Goal: Transaction & Acquisition: Purchase product/service

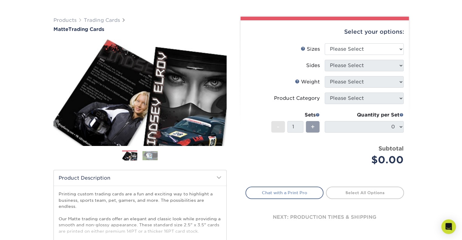
scroll to position [61, 0]
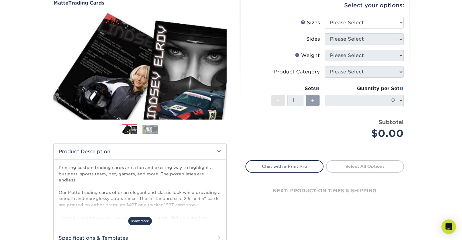
click at [141, 220] on span "show more" at bounding box center [140, 221] width 24 height 8
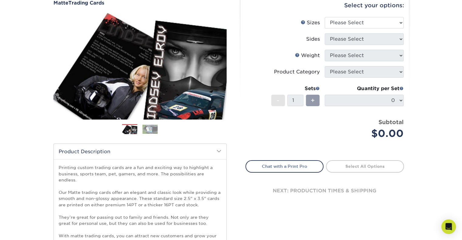
scroll to position [0, 0]
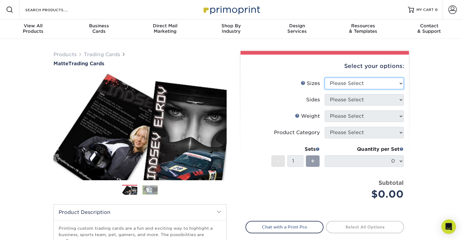
click at [351, 81] on select "Please Select 2.5" x 3.5"" at bounding box center [364, 84] width 79 height 12
select select "2.50x3.50"
click at [325, 78] on select "Please Select 2.5" x 3.5"" at bounding box center [364, 84] width 79 height 12
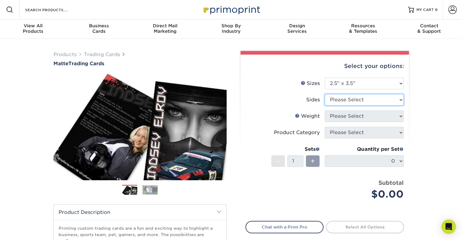
click at [350, 98] on select "Please Select Print Both Sides Print Front Only" at bounding box center [364, 100] width 79 height 12
select select "13abbda7-1d64-4f25-8bb2-c179b224825d"
click at [325, 94] on select "Please Select Print Both Sides Print Front Only" at bounding box center [364, 100] width 79 height 12
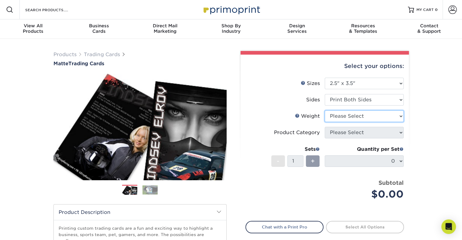
click at [347, 117] on select "Please Select 16PT 14PT" at bounding box center [364, 117] width 79 height 12
select select "16PT"
click at [325, 111] on select "Please Select 16PT 14PT" at bounding box center [364, 117] width 79 height 12
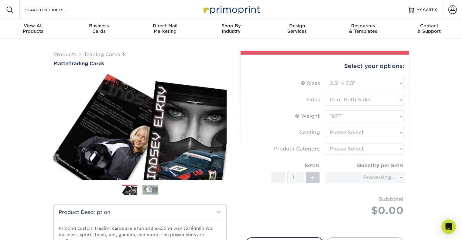
click at [348, 134] on form "Sizes Help Sizes Please Select 2.5" x 3.5" Sides Please Select 16PT - 1" at bounding box center [325, 154] width 159 height 153
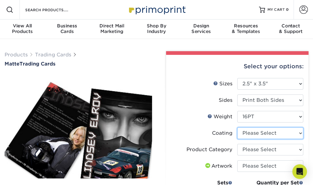
click at [259, 134] on select at bounding box center [270, 133] width 66 height 12
select select "121bb7b5-3b4d-429f-bd8d-bbf80e953313"
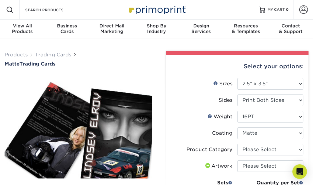
click at [237, 127] on select at bounding box center [270, 133] width 66 height 12
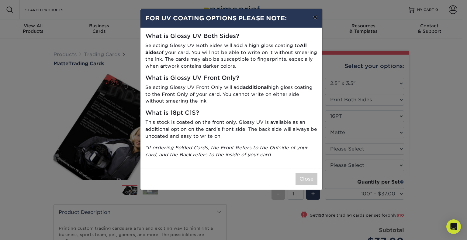
click at [315, 16] on button "×" at bounding box center [315, 17] width 14 height 17
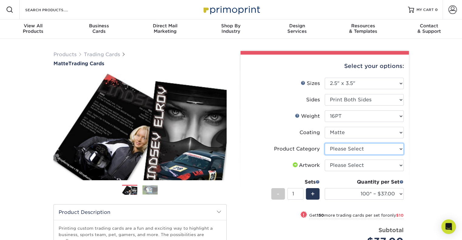
click at [350, 150] on select "Please Select Trading Cards" at bounding box center [364, 149] width 79 height 12
select select "c2f9bce9-36c2-409d-b101-c29d9d031e18"
click at [325, 143] on select "Please Select Trading Cards" at bounding box center [364, 149] width 79 height 12
click at [349, 165] on select "Please Select I will upload files I need a design - $100" at bounding box center [364, 166] width 79 height 12
select select "upload"
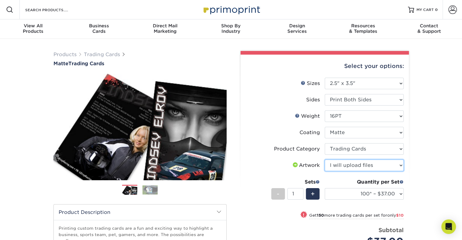
click at [325, 160] on select "Please Select I will upload files I need a design - $100" at bounding box center [364, 166] width 79 height 12
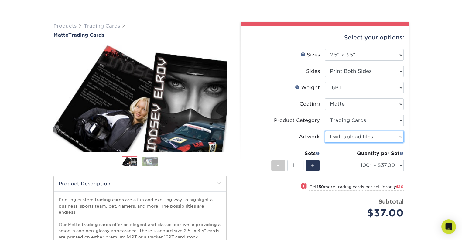
scroll to position [61, 0]
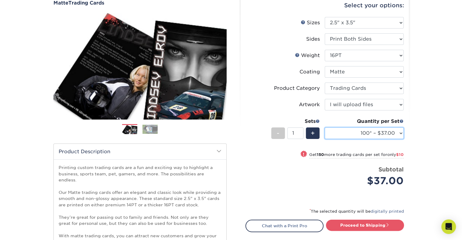
click at [363, 133] on select "100* – $37.00 250* – $47.00 500* – $58.00 1000 – $71.00 2500 – $141.00 5000 – $…" at bounding box center [364, 134] width 79 height 12
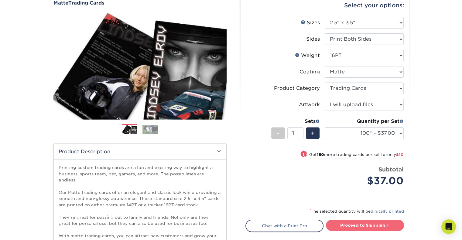
click at [362, 225] on link "Proceed to Shipping" at bounding box center [365, 225] width 78 height 11
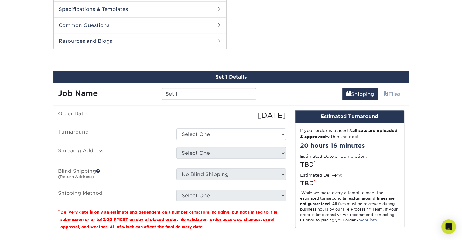
scroll to position [327, 0]
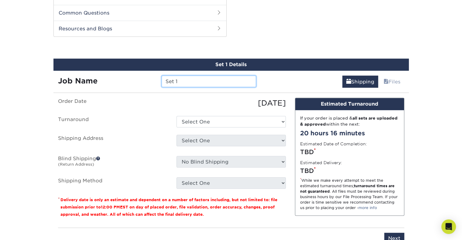
click at [179, 76] on input "Set 1" at bounding box center [209, 82] width 95 height 12
drag, startPoint x: 191, startPoint y: 73, endPoint x: 141, endPoint y: 71, distance: 49.9
click at [141, 76] on div "Job Name Set 1" at bounding box center [158, 82] width 208 height 12
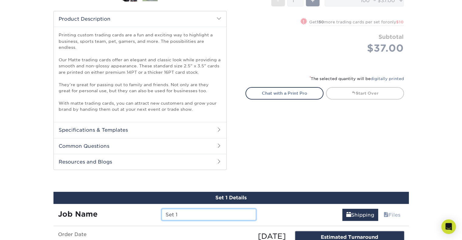
scroll to position [145, 0]
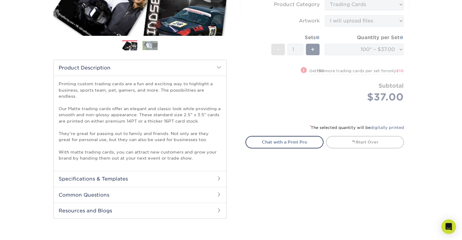
click at [154, 171] on h2 "Specifications & Templates" at bounding box center [140, 179] width 173 height 16
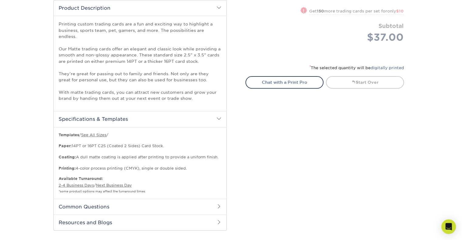
scroll to position [205, 0]
drag, startPoint x: 141, startPoint y: 110, endPoint x: 157, endPoint y: 110, distance: 15.5
click at [141, 110] on h2 "Specifications & Templates" at bounding box center [140, 118] width 173 height 16
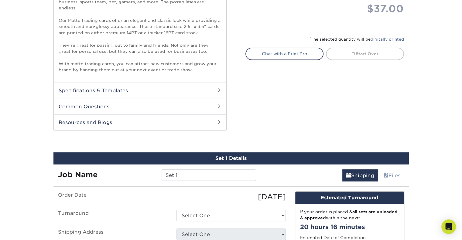
scroll to position [274, 0]
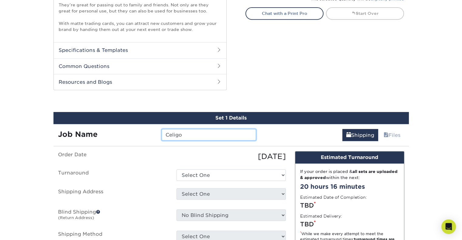
type input "Celigo"
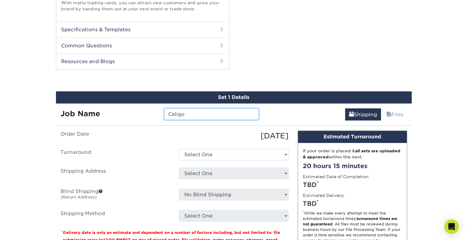
scroll to position [304, 0]
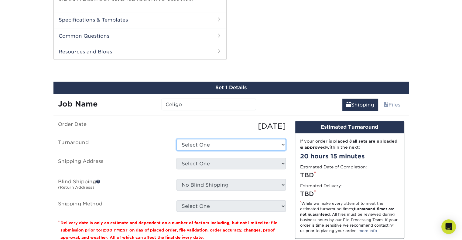
drag, startPoint x: 200, startPoint y: 143, endPoint x: 201, endPoint y: 140, distance: 3.8
click at [200, 142] on select "Select One 2-4 Business Days 2 Day Next Business Day" at bounding box center [231, 145] width 109 height 12
select select "1f58305e-e1e2-4755-8b3f-6b8067891deb"
click at [177, 139] on select "Select One 2-4 Business Days 2 Day Next Business Day" at bounding box center [231, 145] width 109 height 12
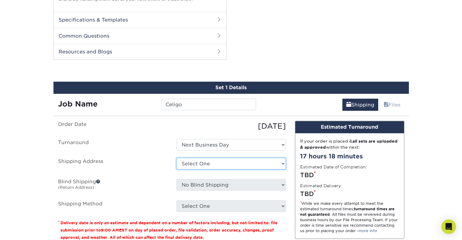
click at [207, 158] on select "Select One + Add New Address - Login" at bounding box center [231, 164] width 109 height 12
select select "newaddress"
click at [177, 158] on select "Select One + Add New Address - Login" at bounding box center [231, 164] width 109 height 12
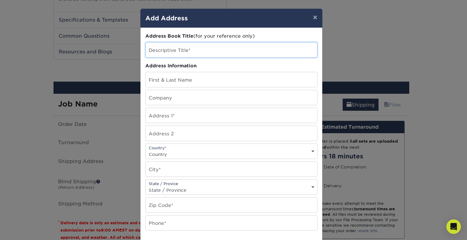
click at [197, 54] on input "text" at bounding box center [231, 50] width 171 height 15
type input "Edek"
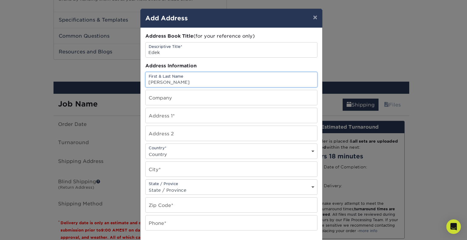
type input "[PERSON_NAME]"
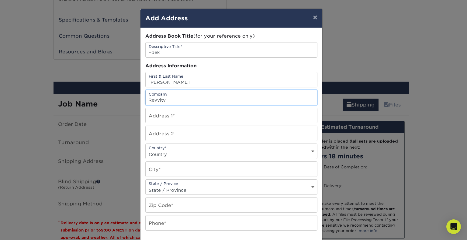
type input "Revvity"
click at [161, 114] on input "text" at bounding box center [231, 115] width 171 height 15
paste input "[STREET_ADDRESS]"
drag, startPoint x: 191, startPoint y: 118, endPoint x: 203, endPoint y: 118, distance: 12.5
click at [203, 118] on input "[STREET_ADDRESS]" at bounding box center [231, 115] width 171 height 15
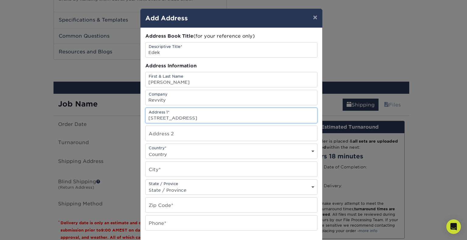
type input "[STREET_ADDRESS]"
click at [168, 136] on input "text" at bounding box center [231, 133] width 171 height 15
paste input "Apt 3"
type input "Apt 3"
click at [191, 119] on input "[STREET_ADDRESS]" at bounding box center [231, 115] width 171 height 15
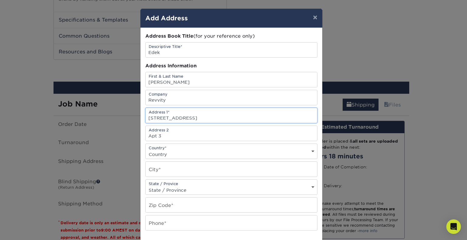
drag, startPoint x: 207, startPoint y: 117, endPoint x: 235, endPoint y: 119, distance: 28.3
click at [235, 119] on input "[STREET_ADDRESS]" at bounding box center [231, 115] width 171 height 15
click at [180, 171] on input "text" at bounding box center [231, 169] width 171 height 15
paste input "[GEOGRAPHIC_DATA]"
type input "[GEOGRAPHIC_DATA]"
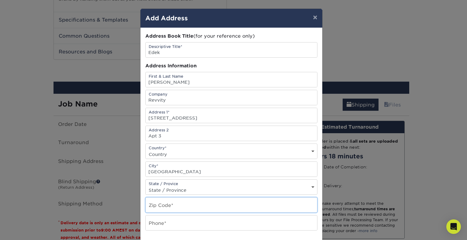
click at [166, 203] on input "text" at bounding box center [231, 205] width 171 height 15
type input "10603"
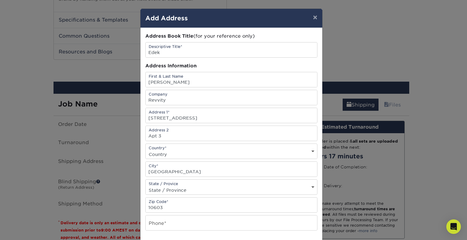
click at [165, 187] on select "State / Province [US_STATE] [US_STATE] [US_STATE] [US_STATE] [US_STATE] [US_STA…" at bounding box center [231, 190] width 171 height 9
select select "NY"
click at [146, 186] on select "State / Province [US_STATE] [US_STATE] [US_STATE] [US_STATE] [US_STATE] [US_STA…" at bounding box center [231, 190] width 171 height 9
drag, startPoint x: 204, startPoint y: 118, endPoint x: 287, endPoint y: 116, distance: 82.4
click at [287, 116] on input "[STREET_ADDRESS]" at bounding box center [231, 115] width 171 height 15
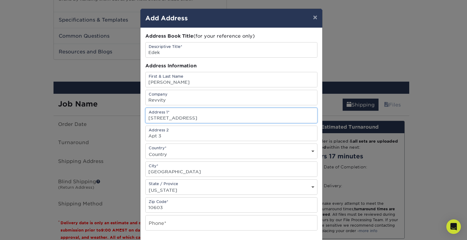
drag, startPoint x: 194, startPoint y: 118, endPoint x: 218, endPoint y: 119, distance: 24.0
click at [218, 119] on input "[STREET_ADDRESS]" at bounding box center [231, 115] width 171 height 15
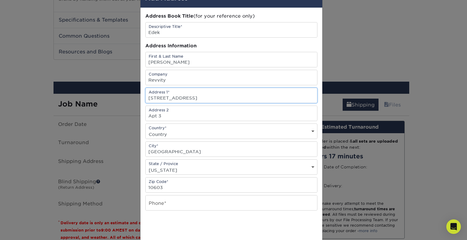
scroll to position [30, 0]
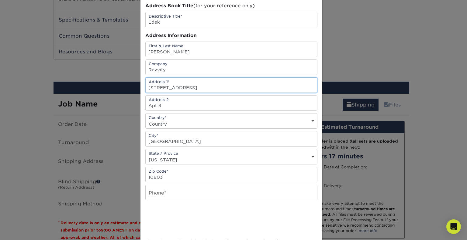
type input "[STREET_ADDRESS]"
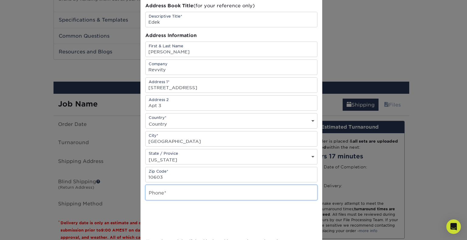
click at [194, 193] on input "text" at bounding box center [231, 192] width 171 height 15
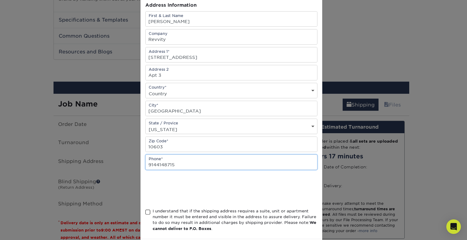
type input "9144148715"
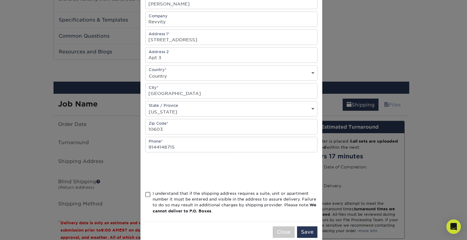
scroll to position [88, 0]
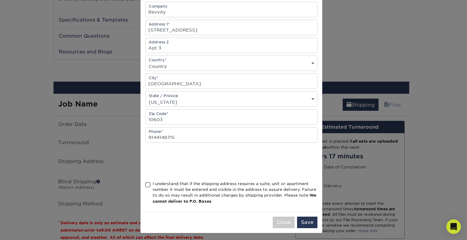
click at [145, 185] on span at bounding box center [147, 185] width 5 height 6
click at [0, 0] on input "I understand that if the shipping address requires a suite, unit or apartment n…" at bounding box center [0, 0] width 0 height 0
click at [307, 221] on button "Save" at bounding box center [307, 223] width 20 height 12
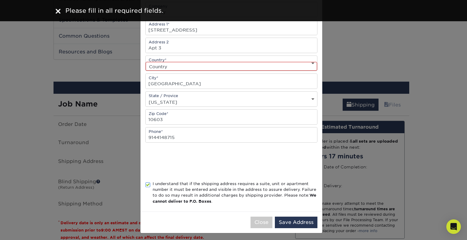
click at [192, 67] on select "Country [GEOGRAPHIC_DATA] [GEOGRAPHIC_DATA] ----------------------------- [GEOG…" at bounding box center [231, 66] width 171 height 9
select select "US"
click at [146, 62] on select "Country [GEOGRAPHIC_DATA] [GEOGRAPHIC_DATA] ----------------------------- [GEOG…" at bounding box center [231, 66] width 171 height 9
click at [290, 223] on button "Save Address" at bounding box center [296, 223] width 43 height 12
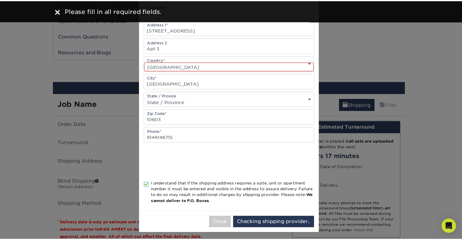
scroll to position [0, 0]
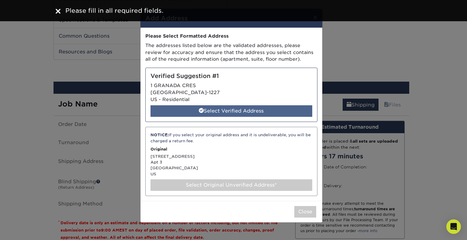
click at [235, 110] on div "Select Verified Address" at bounding box center [231, 111] width 162 height 12
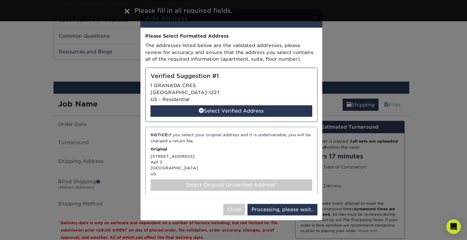
select select "286915"
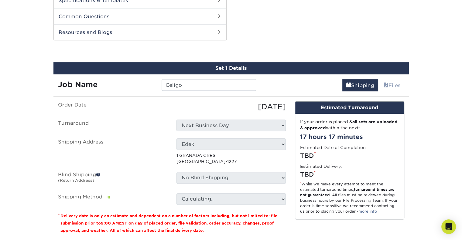
scroll to position [334, 0]
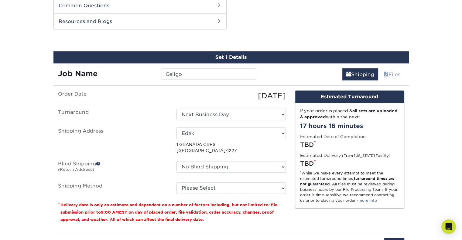
click at [50, 159] on div "Set 1 Details Job Name [GEOGRAPHIC_DATA] Shipping Files You've choosen mailing …" at bounding box center [231, 154] width 365 height 206
click at [213, 161] on select "No Blind Shipping + Add New Address" at bounding box center [231, 167] width 109 height 12
click at [99, 162] on span at bounding box center [98, 164] width 4 height 4
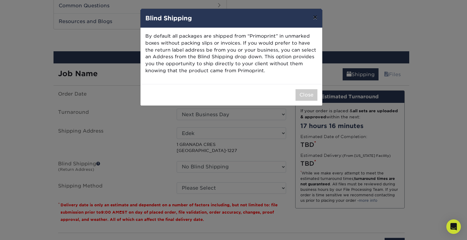
click at [312, 16] on button "×" at bounding box center [315, 17] width 14 height 17
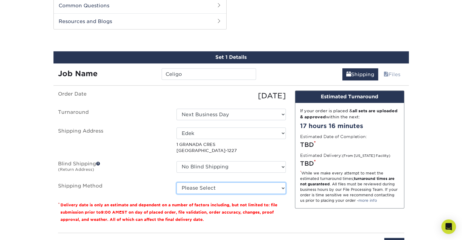
click at [212, 183] on select "Please Select 3 Day Shipping Service (+$17.80) Ground Shipping (+$18.03) 2 Day …" at bounding box center [231, 189] width 109 height 12
click at [177, 183] on select "Please Select 3 Day Shipping Service (+$17.80) Ground Shipping (+$18.03) 2 Day …" at bounding box center [231, 189] width 109 height 12
click at [267, 183] on select "Please Select 3 Day Shipping Service (+$17.80) Ground Shipping (+$18.03) 2 Day …" at bounding box center [231, 189] width 109 height 12
click at [177, 183] on select "Please Select 3 Day Shipping Service (+$17.80) Ground Shipping (+$18.03) 2 Day …" at bounding box center [231, 189] width 109 height 12
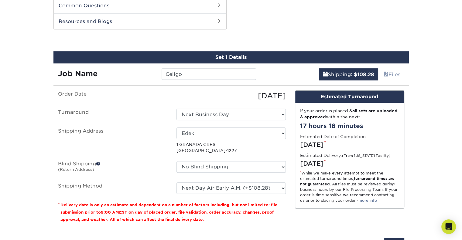
click at [257, 174] on ul "Order Date [DATE] [GEOGRAPHIC_DATA] Select One 2-4 Business Days 2 Day Next Bus…" at bounding box center [172, 143] width 228 height 104
click at [259, 183] on select "Please Select 3 Day Shipping Service (+$17.80) Ground Shipping (+$18.03) 2 Day …" at bounding box center [231, 189] width 109 height 12
select select "01"
click at [177, 183] on select "Please Select 3 Day Shipping Service (+$17.80) Ground Shipping (+$18.03) 2 Day …" at bounding box center [231, 189] width 109 height 12
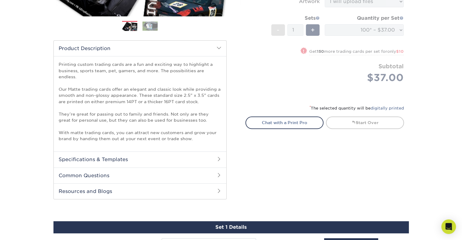
scroll to position [91, 0]
